Goal: Check status: Check status

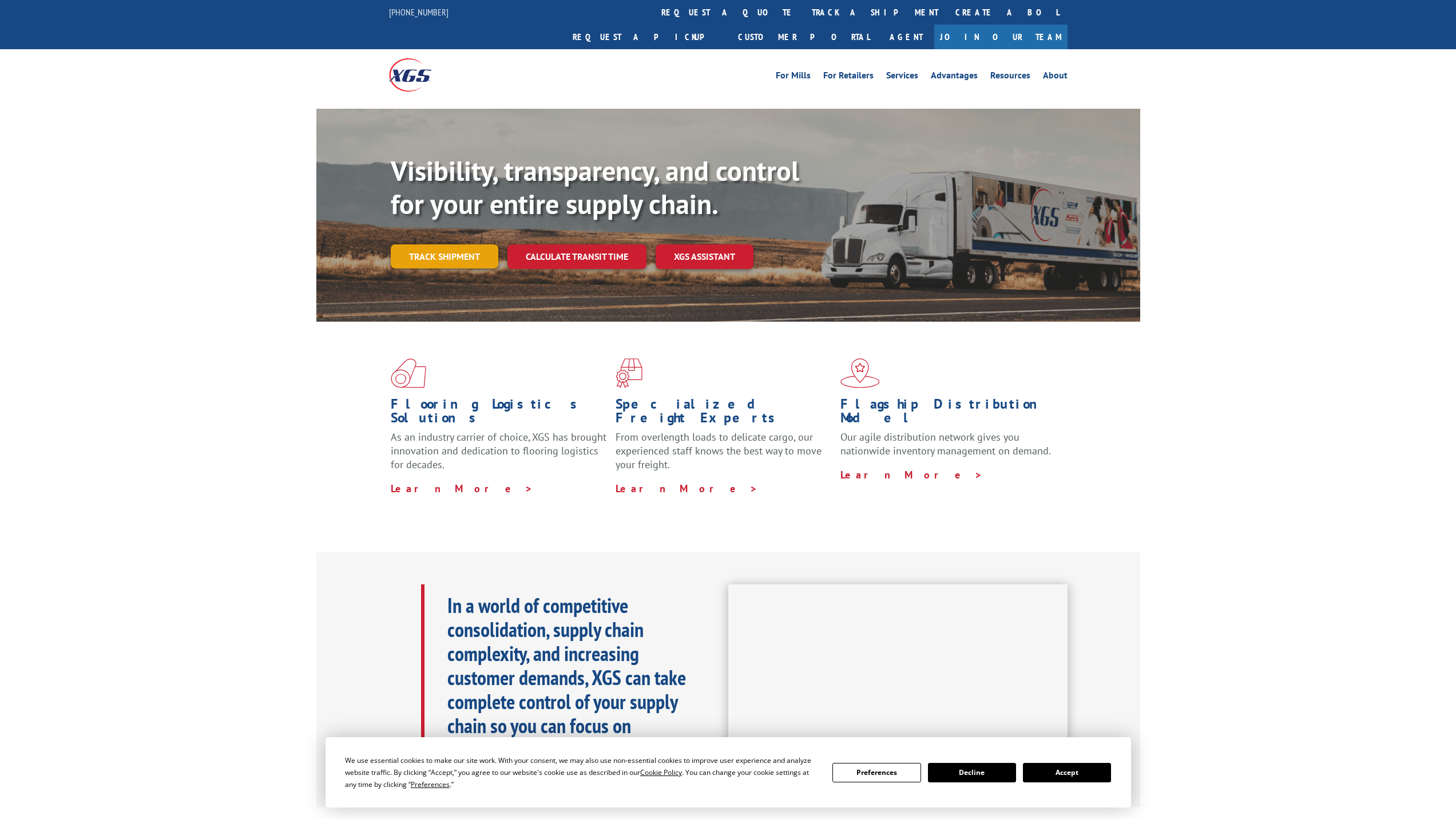
click at [453, 245] on link "Track shipment" at bounding box center [444, 256] width 107 height 24
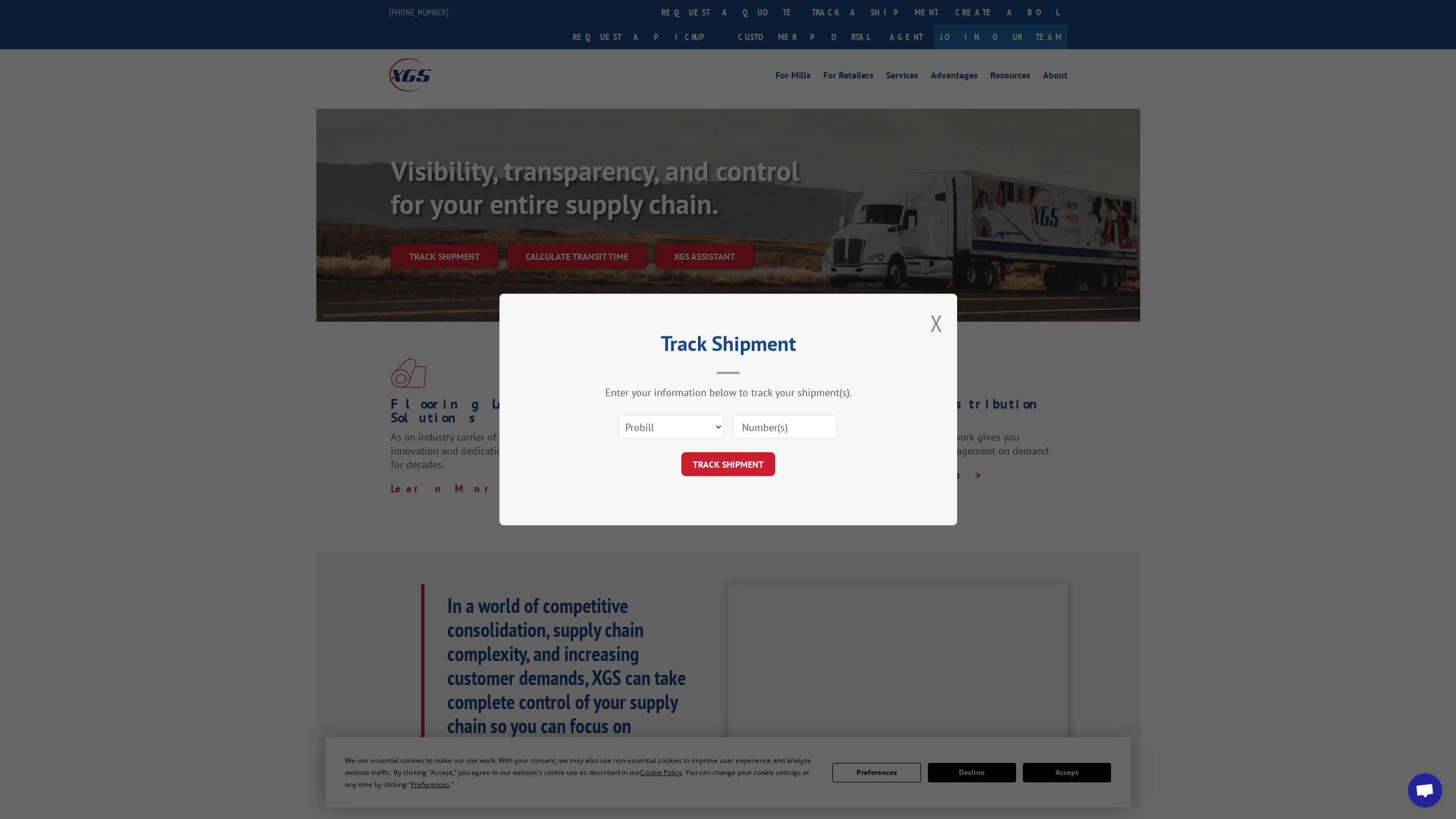
click at [752, 429] on input at bounding box center [785, 426] width 105 height 24
paste input "5524660"
type input "5524660"
click at [755, 468] on button "TRACK SHIPMENT" at bounding box center [728, 464] width 94 height 24
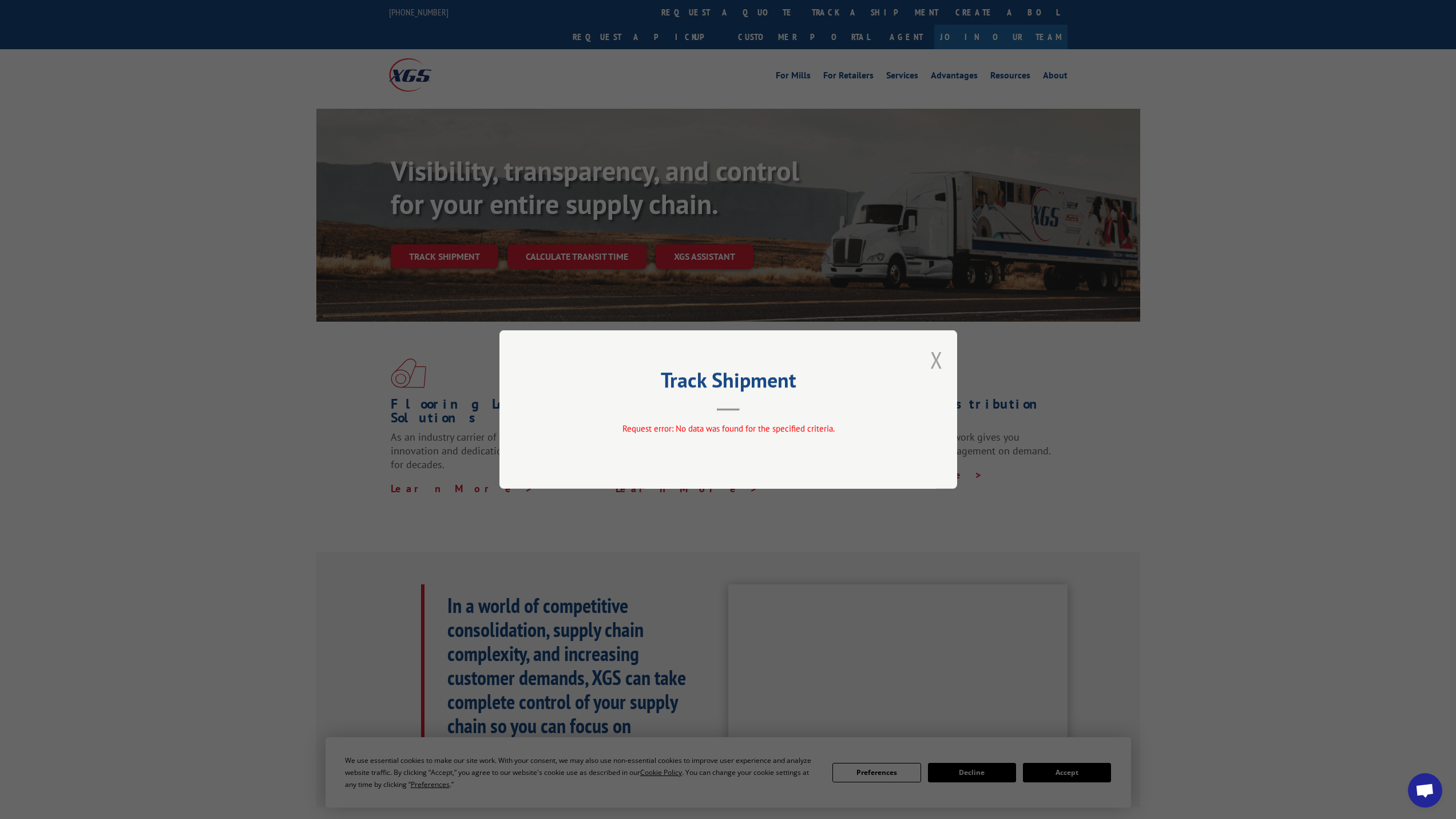
click at [941, 358] on button "Close modal" at bounding box center [936, 360] width 12 height 31
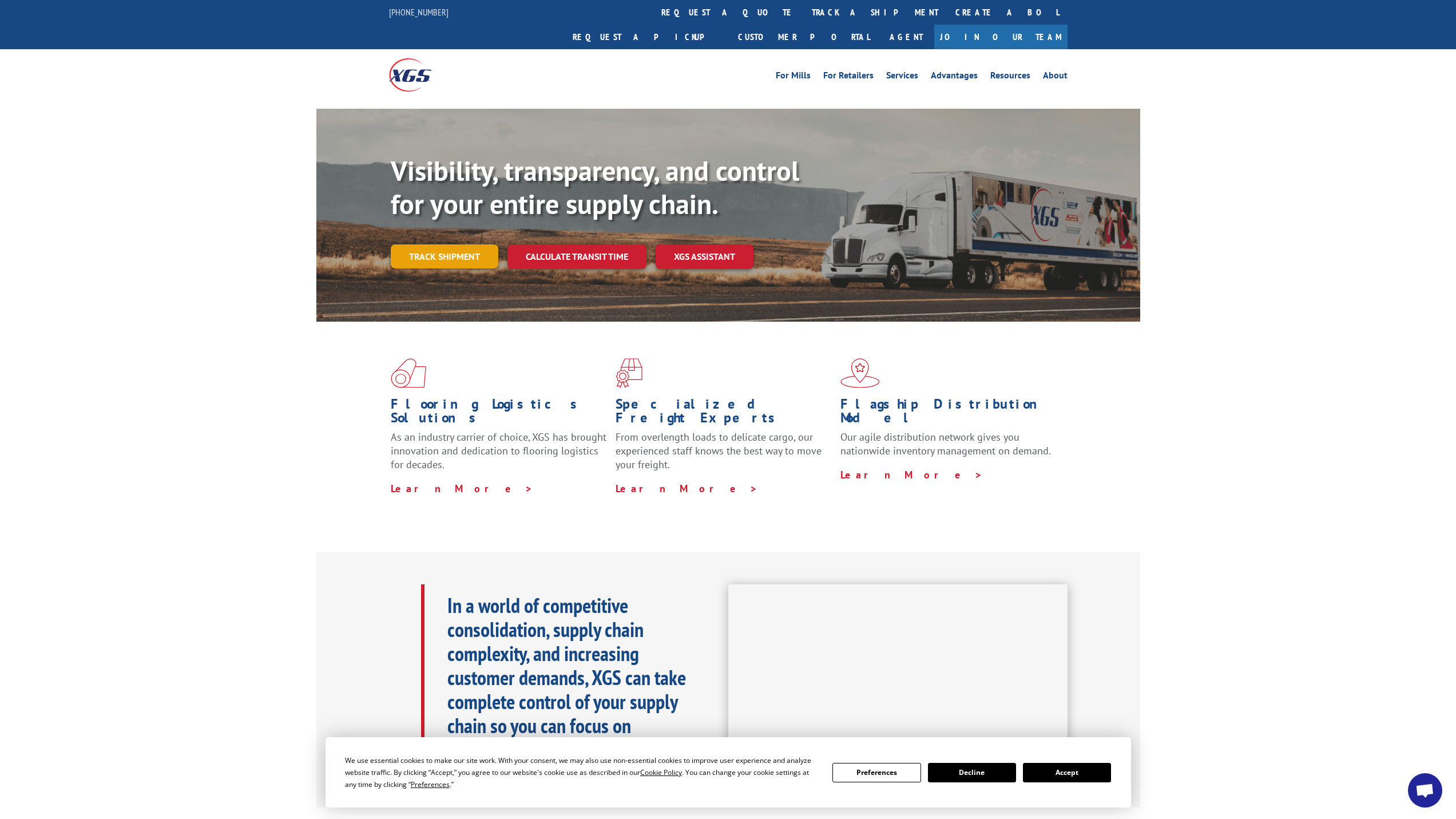
click at [432, 245] on link "Track shipment" at bounding box center [444, 256] width 107 height 24
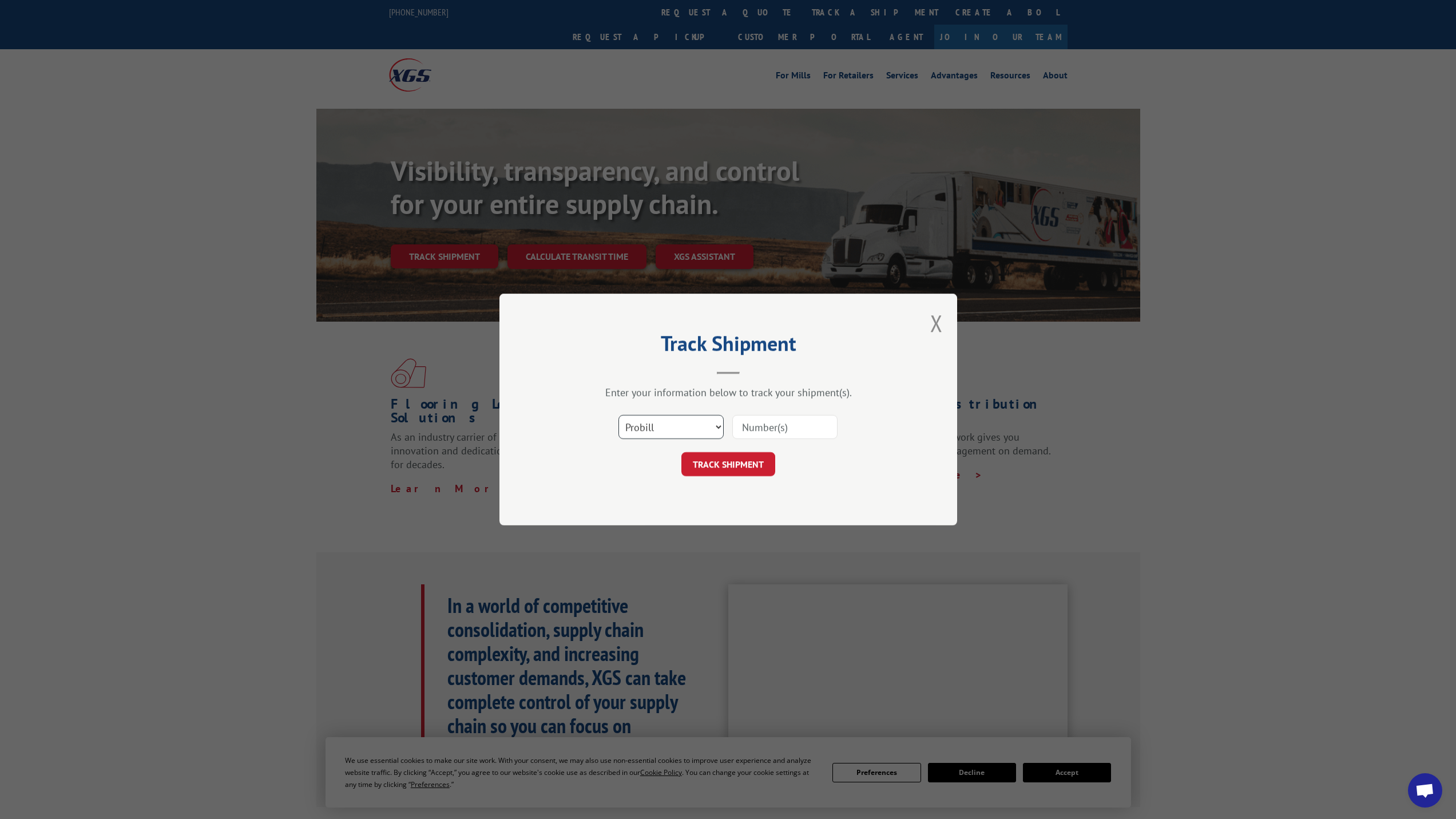
click at [690, 429] on select "Select category... Probill BOL PO" at bounding box center [671, 426] width 105 height 24
select select "bol"
click at [618, 415] on select "Select category... Probill BOL PO" at bounding box center [671, 426] width 105 height 24
paste input "5524660"
type input "5524660"
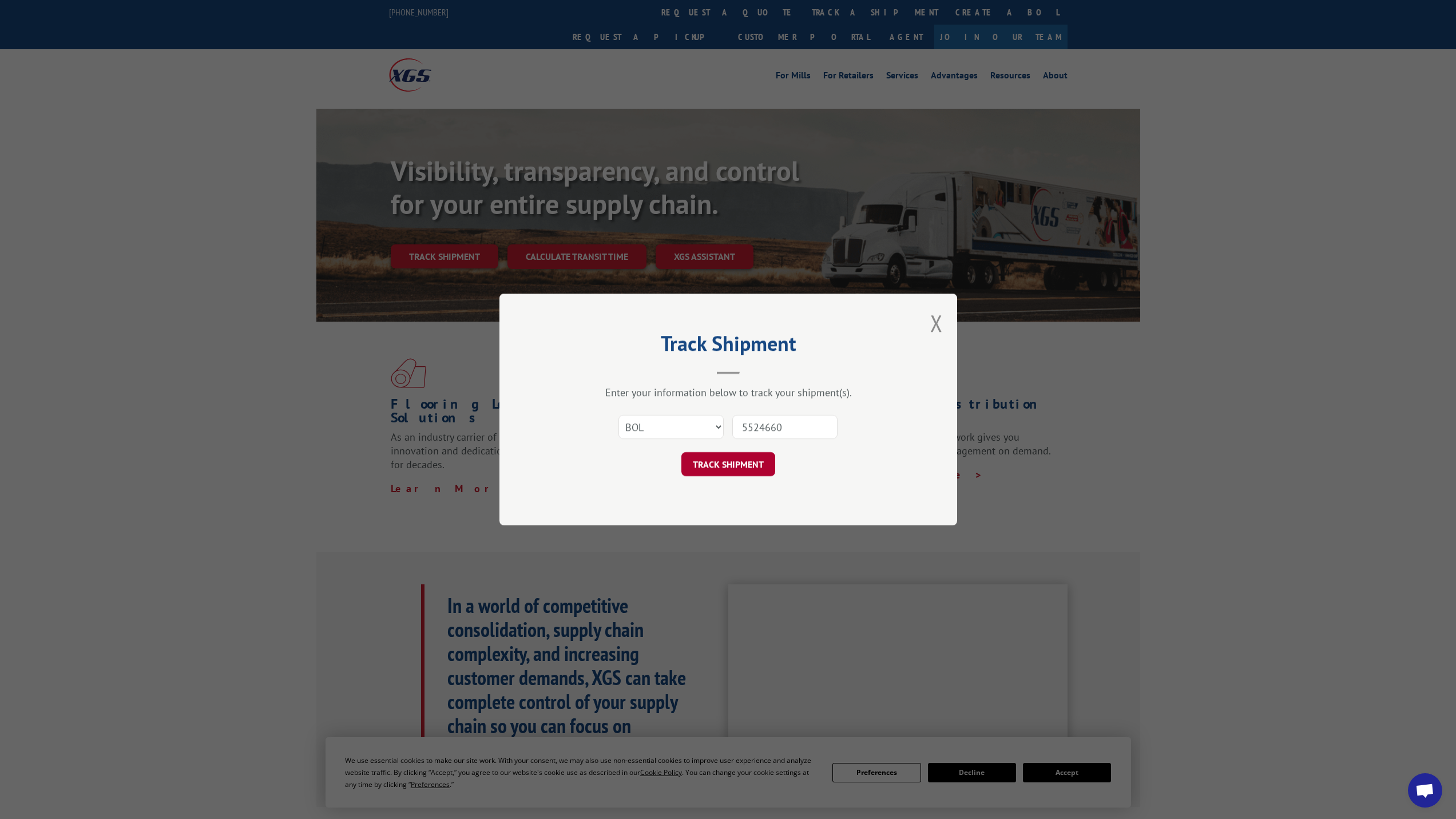
click at [731, 471] on button "TRACK SHIPMENT" at bounding box center [728, 464] width 94 height 24
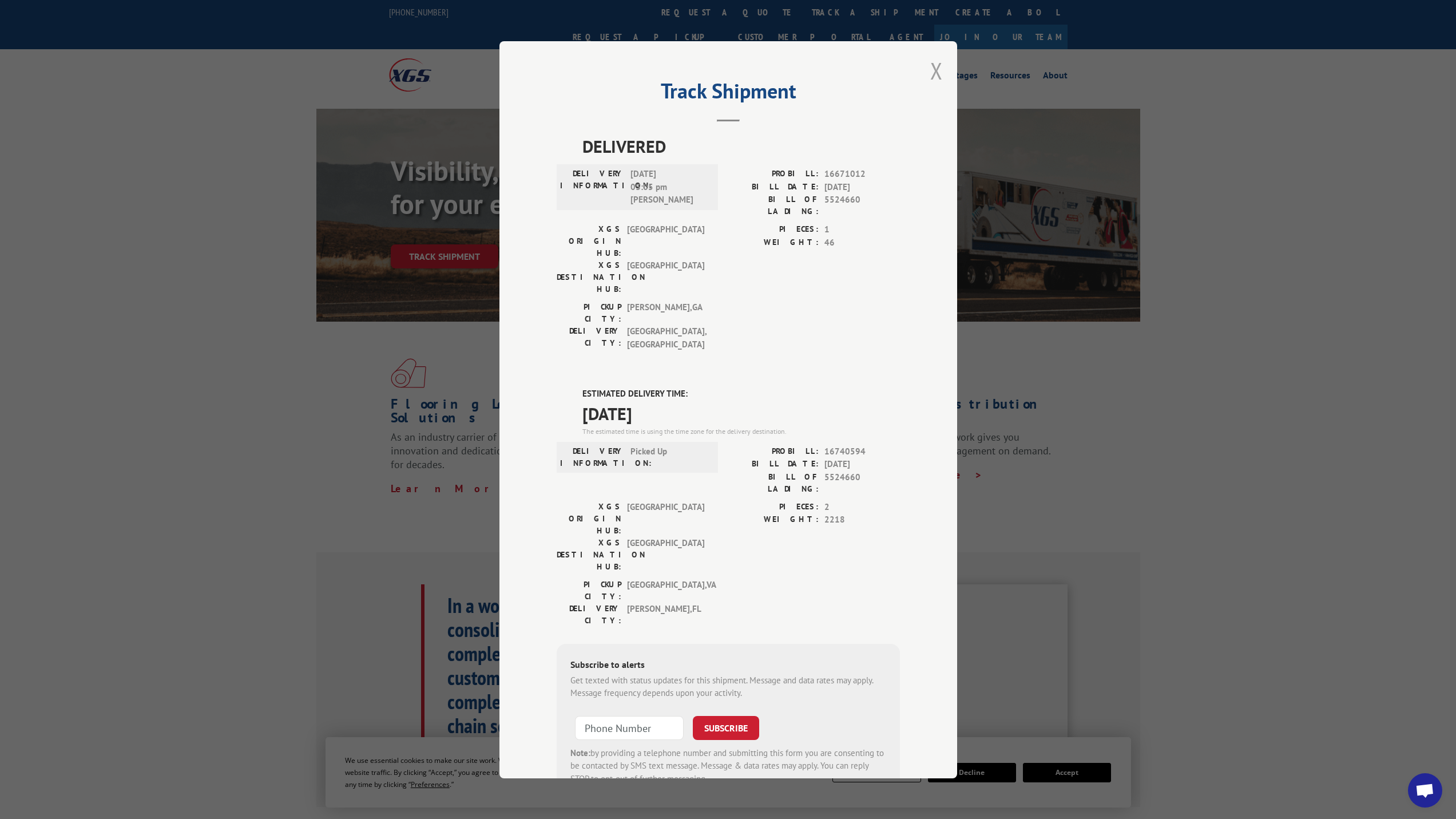
click at [941, 86] on button "Close modal" at bounding box center [936, 71] width 12 height 31
